Goal: Task Accomplishment & Management: Use online tool/utility

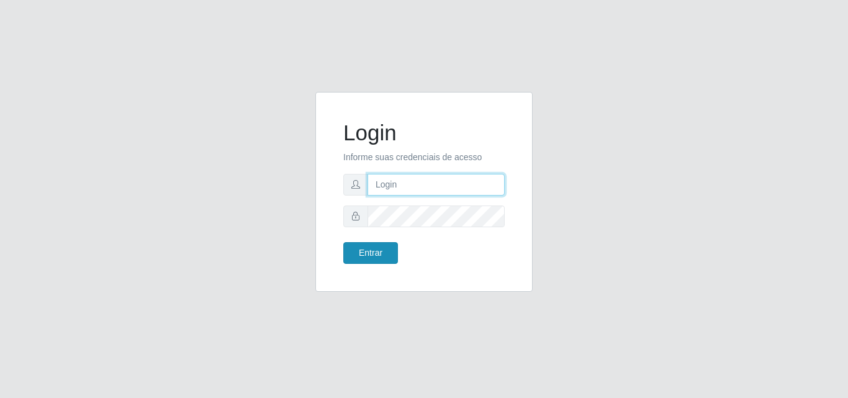
type input "analucia@cestao"
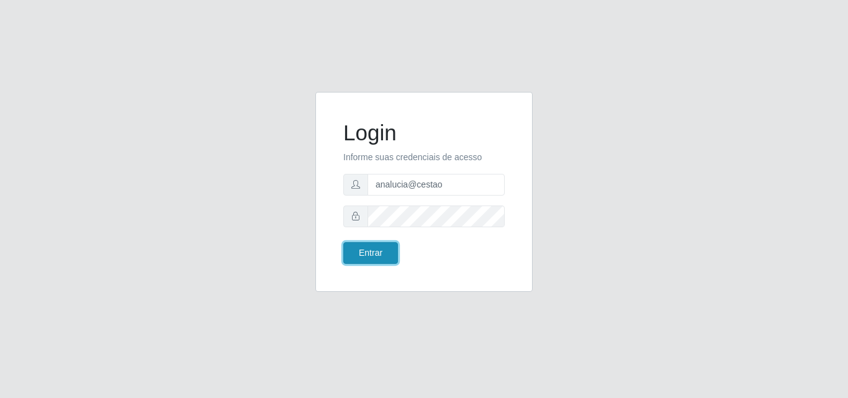
click at [374, 251] on button "Entrar" at bounding box center [370, 253] width 55 height 22
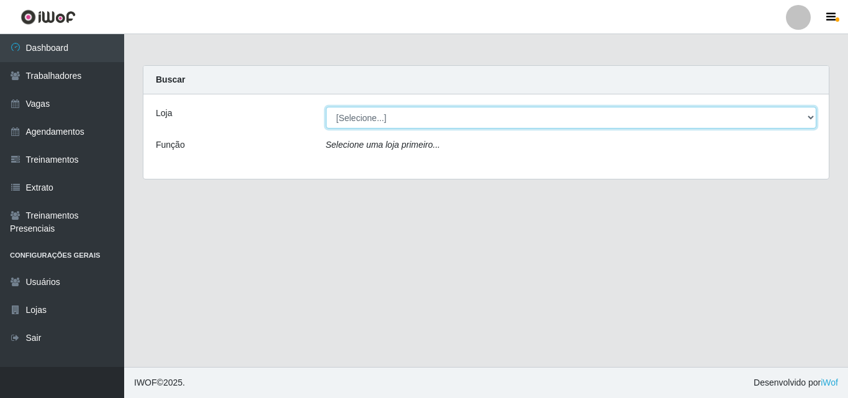
click at [364, 114] on select "[Selecione...] O Cestão - Geisel" at bounding box center [571, 118] width 491 height 22
select select "224"
click at [326, 107] on select "[Selecione...] O Cestão - Geisel" at bounding box center [571, 118] width 491 height 22
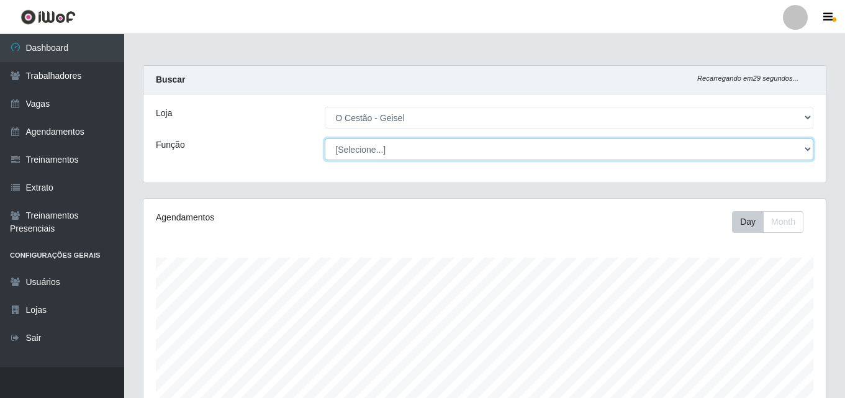
click at [354, 140] on select "[Selecione...] ASG ASG + ASG ++ Auxiliar de Estoque Auxiliar de Estoque + Auxil…" at bounding box center [569, 149] width 489 height 22
select select "22"
click at [325, 138] on select "[Selecione...] ASG ASG + ASG ++ Auxiliar de Estoque Auxiliar de Estoque + Auxil…" at bounding box center [569, 149] width 489 height 22
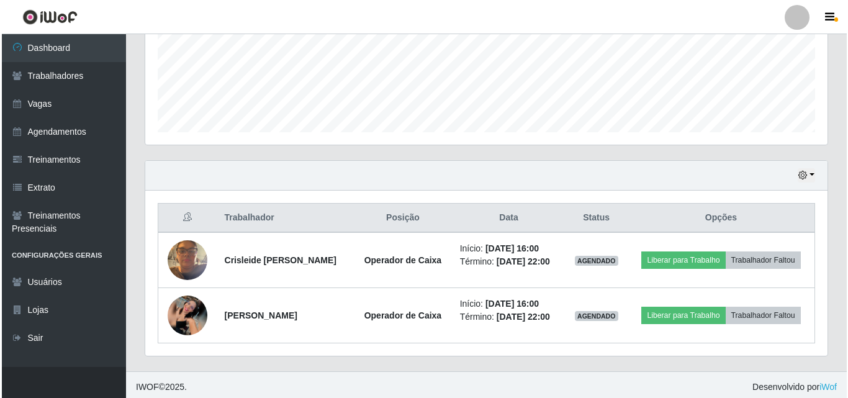
scroll to position [316, 0]
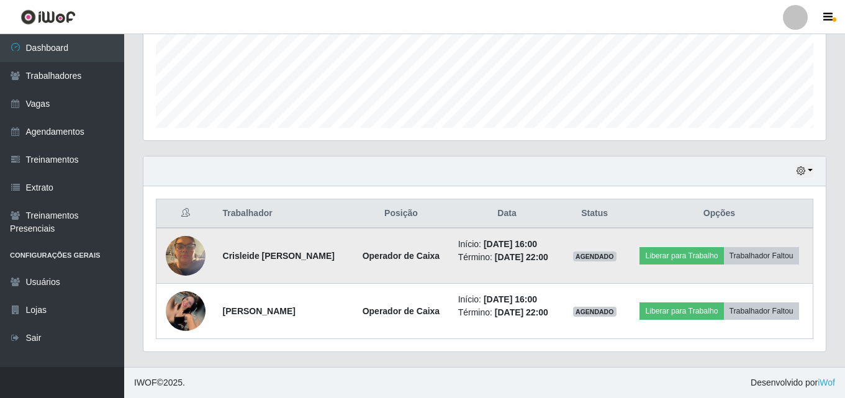
click at [199, 258] on img at bounding box center [186, 255] width 40 height 53
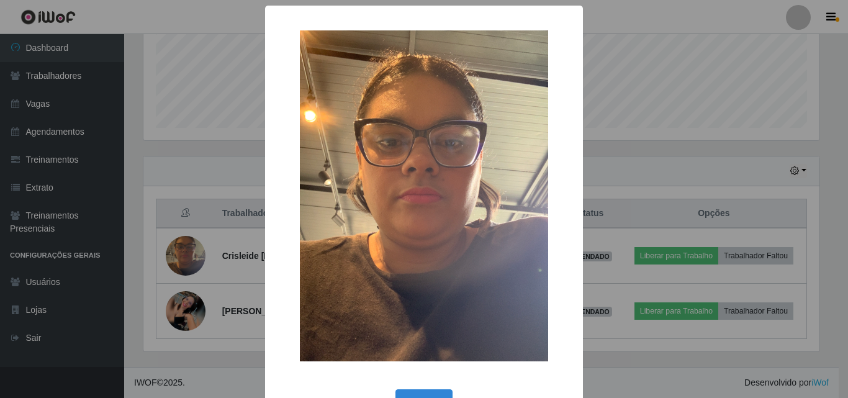
click at [199, 259] on div "× OK Cancel" at bounding box center [424, 199] width 848 height 398
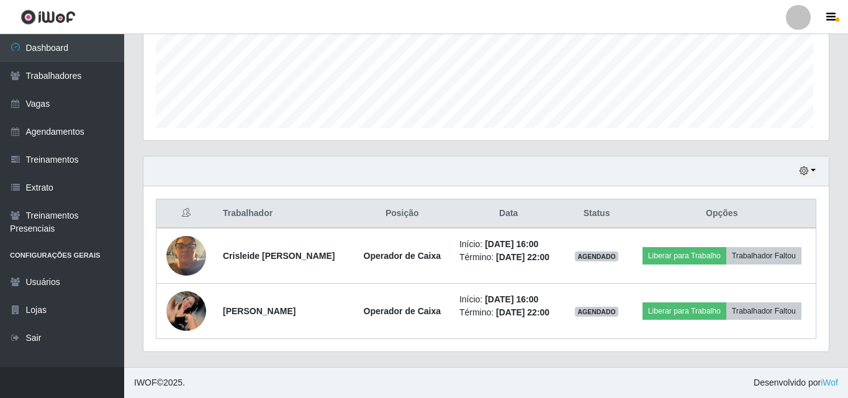
scroll to position [258, 682]
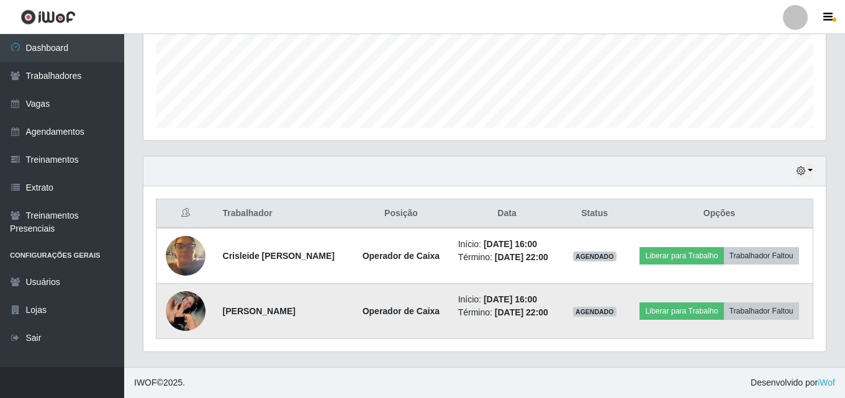
click at [178, 306] on img at bounding box center [186, 311] width 40 height 40
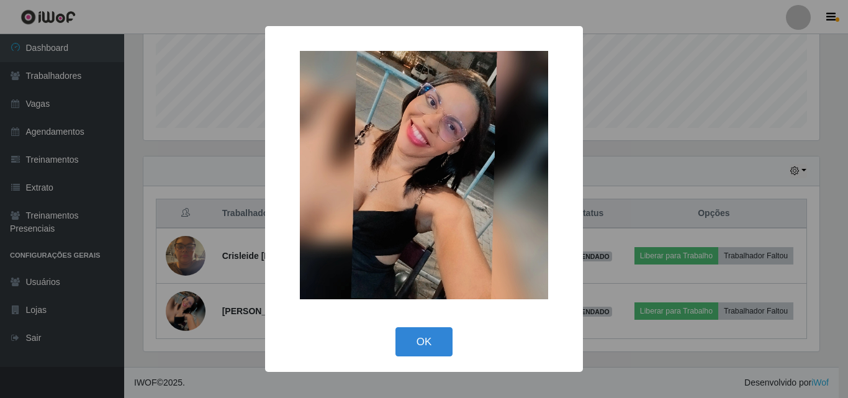
click at [181, 301] on div "× OK Cancel" at bounding box center [424, 199] width 848 height 398
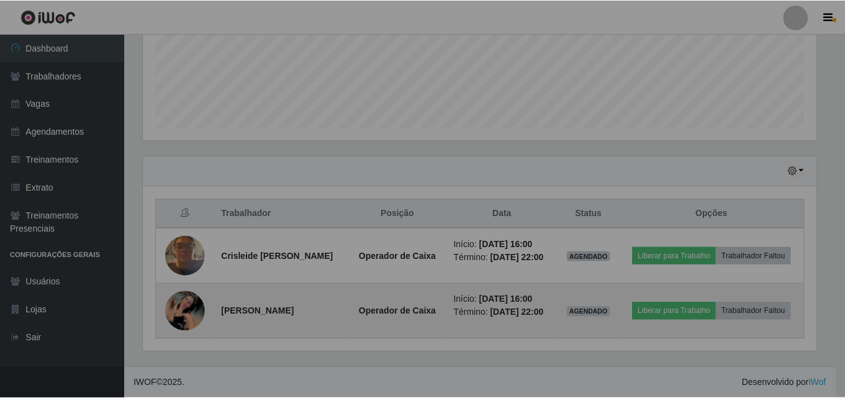
scroll to position [258, 682]
